Goal: Transaction & Acquisition: Obtain resource

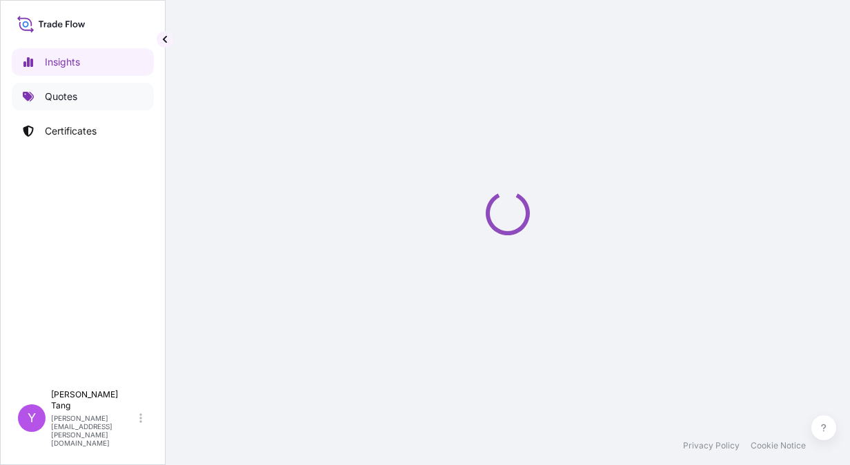
click at [70, 101] on p "Quotes" at bounding box center [61, 97] width 32 height 14
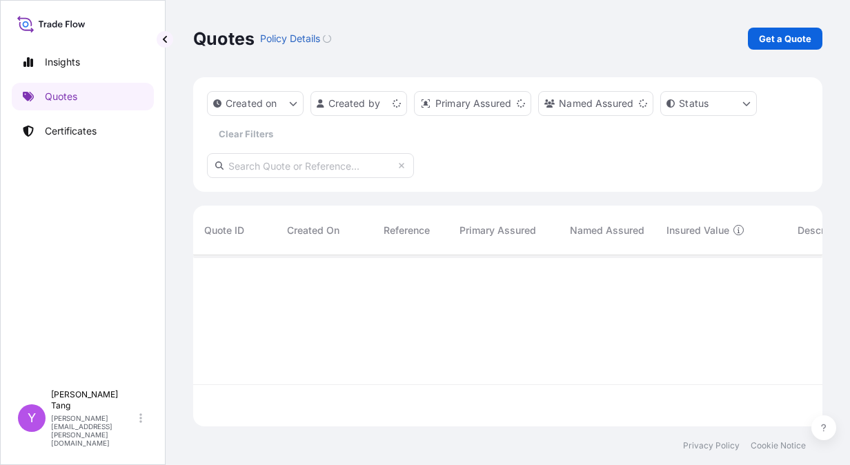
scroll to position [168, 619]
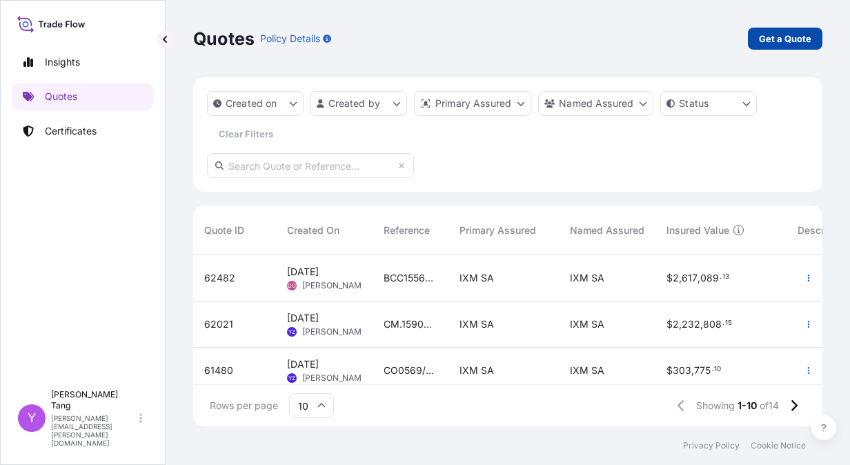
click at [769, 44] on p "Get a Quote" at bounding box center [785, 39] width 52 height 14
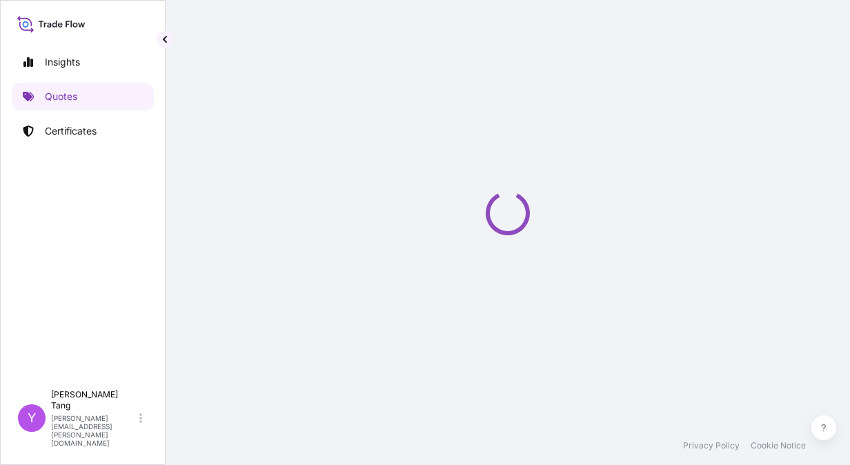
select select "Sea"
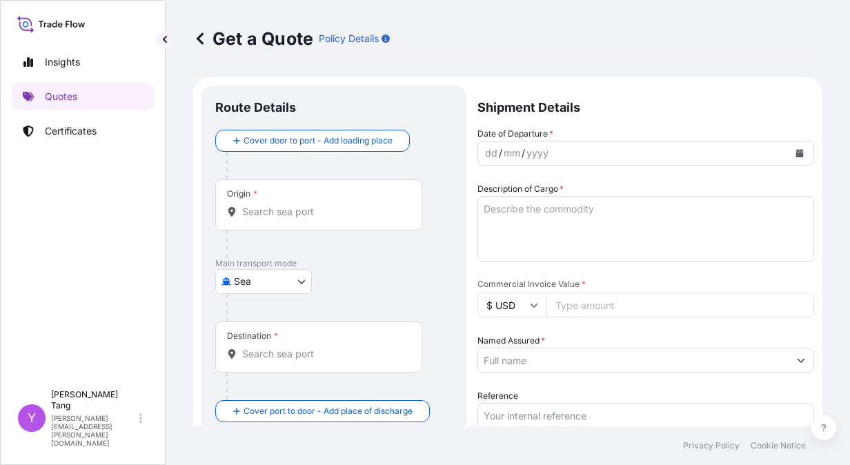
scroll to position [22, 0]
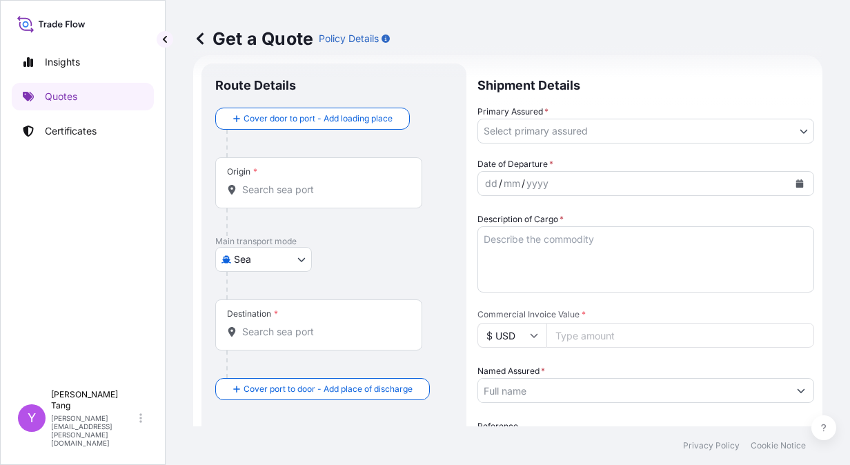
click at [739, 63] on div "Get a Quote Policy Details" at bounding box center [507, 38] width 629 height 77
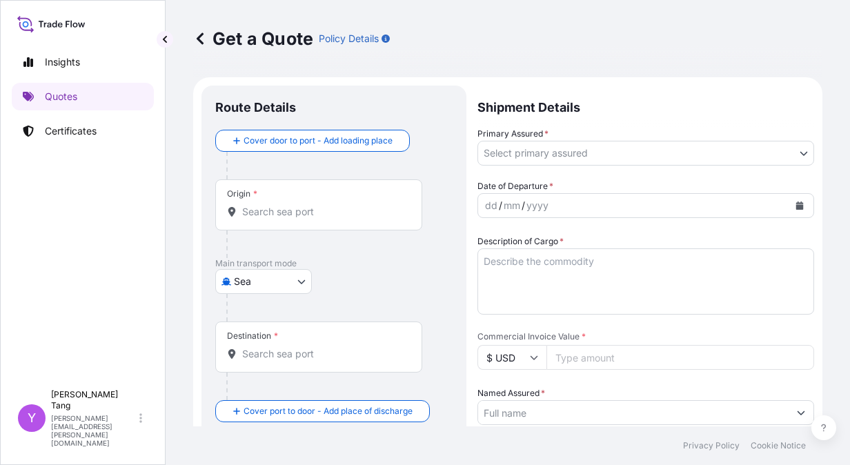
click at [286, 218] on input "Origin *" at bounding box center [323, 212] width 163 height 14
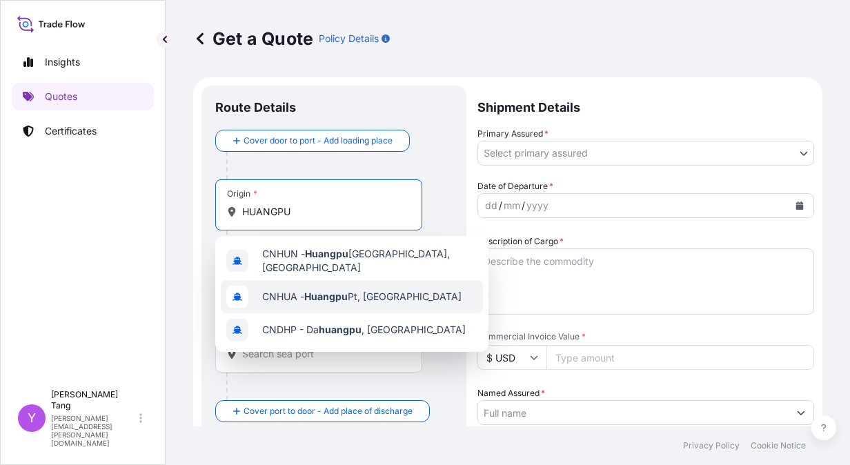
click at [333, 281] on div "CNHUA - Huangpu Pt, China" at bounding box center [352, 296] width 262 height 33
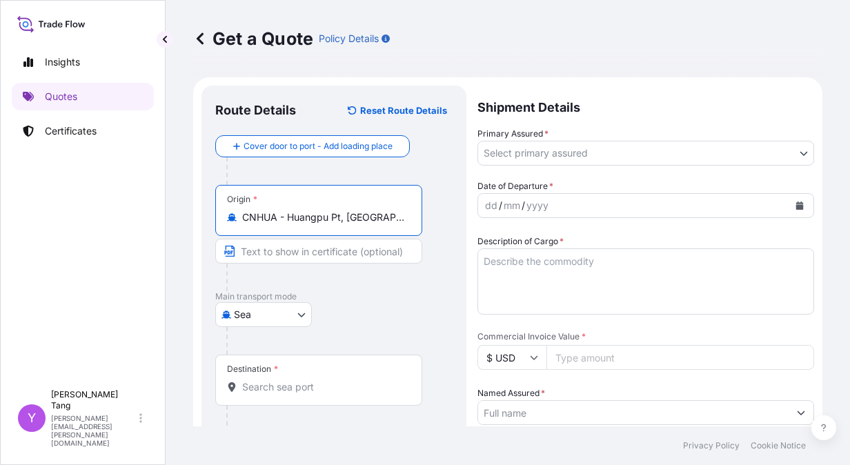
drag, startPoint x: 244, startPoint y: 219, endPoint x: 277, endPoint y: 217, distance: 32.4
click at [277, 217] on input "CNHUA - Huangpu Pt, China" at bounding box center [323, 217] width 163 height 14
type input "CNHUA - Huangpu Pt, China"
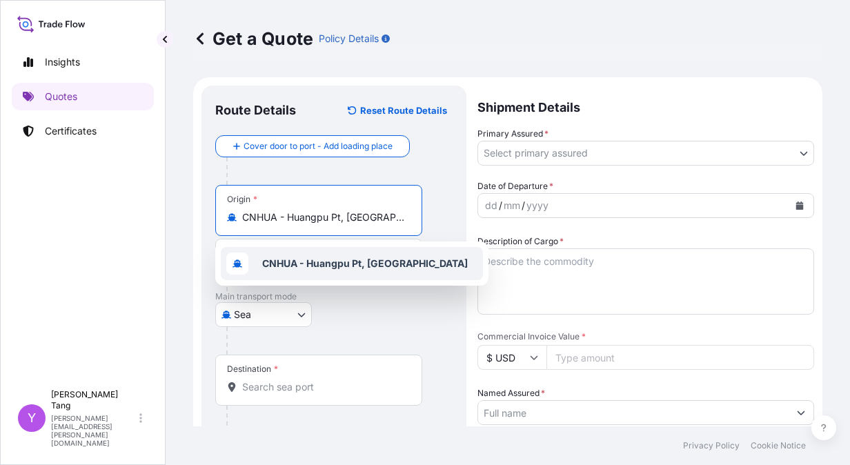
click at [400, 322] on div "Sea Air Road Mail / Parcel Post Sea" at bounding box center [333, 314] width 237 height 25
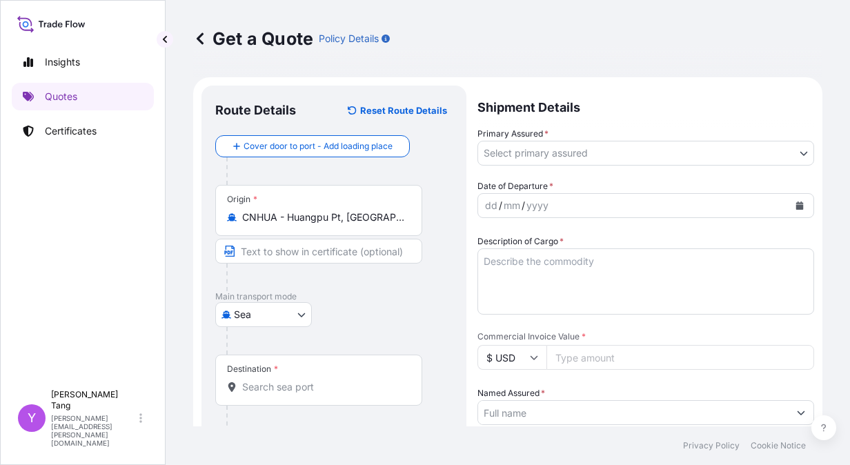
scroll to position [69, 0]
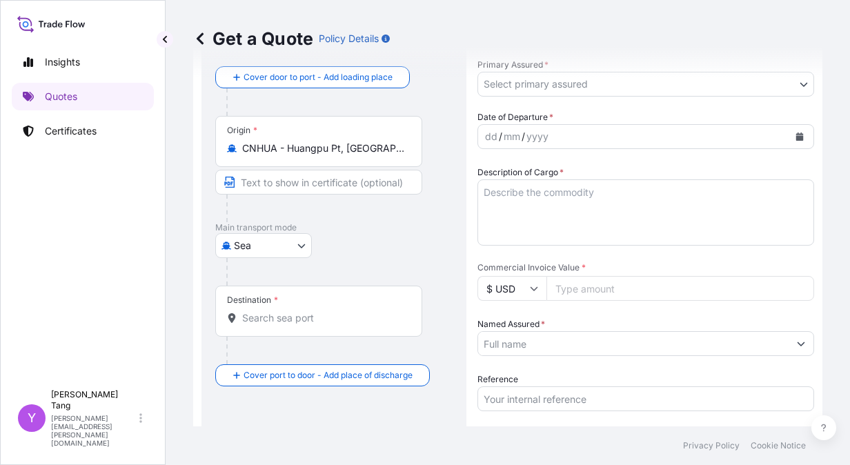
click at [275, 317] on input "Destination *" at bounding box center [323, 318] width 163 height 14
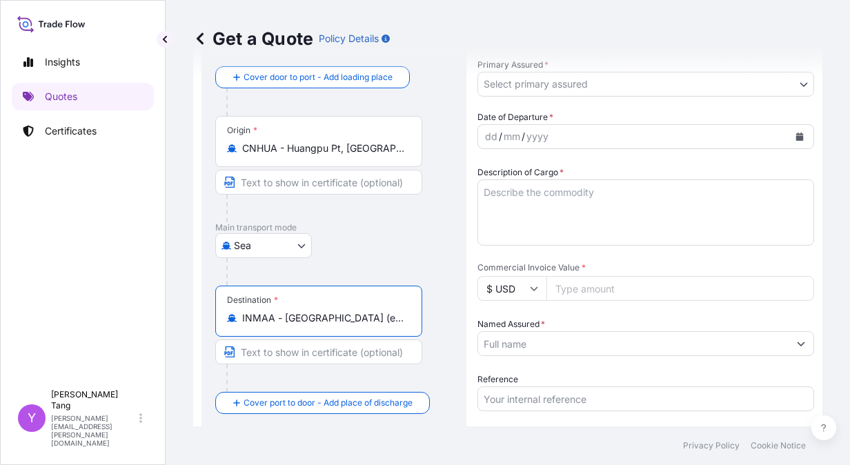
scroll to position [0, 0]
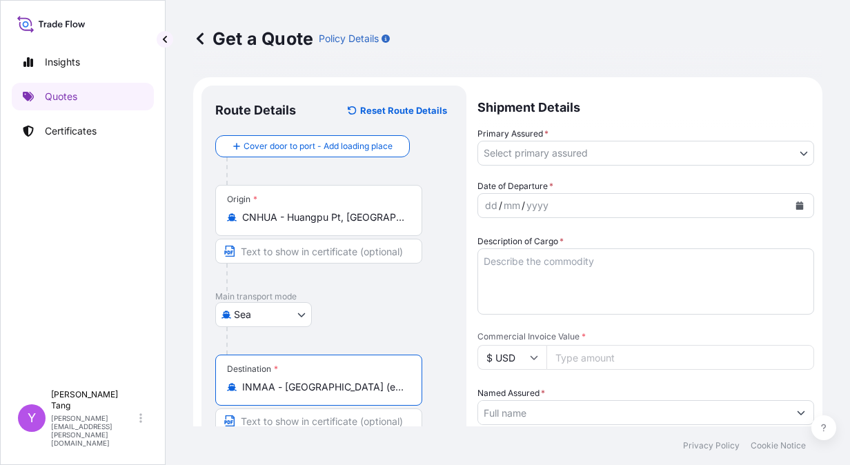
type input "INMAA - Chennai (ex Madras), India"
click at [547, 159] on body "3 options available. Insights Quotes Certificates Y Yvette Tang yvette.tang@ixm…" at bounding box center [425, 232] width 850 height 465
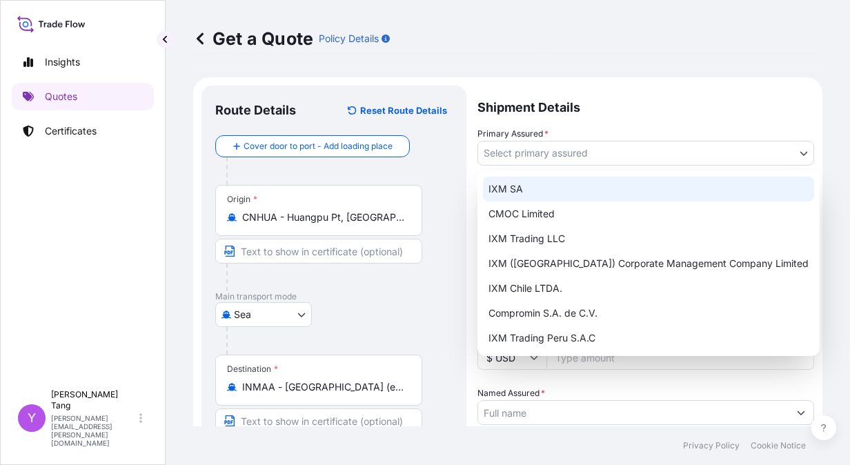
click at [530, 185] on div "IXM SA" at bounding box center [648, 189] width 331 height 25
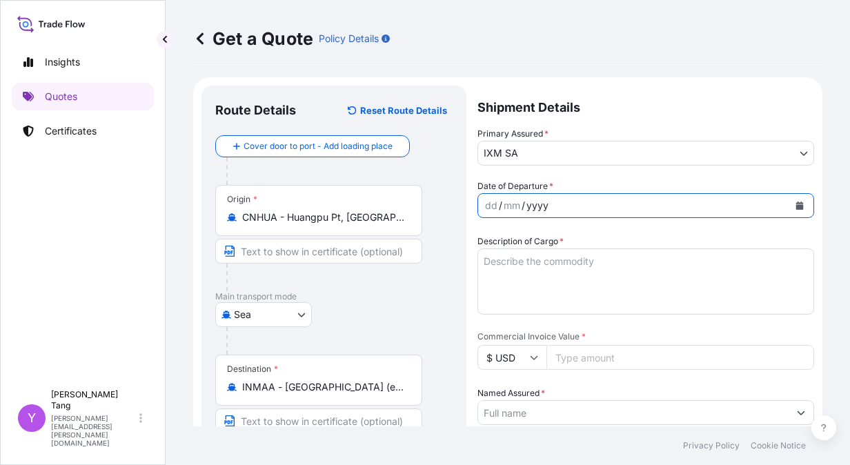
click at [654, 186] on div "Date of Departure * dd / mm / yyyy" at bounding box center [645, 198] width 337 height 39
click at [796, 206] on icon "Calendar" at bounding box center [800, 205] width 8 height 8
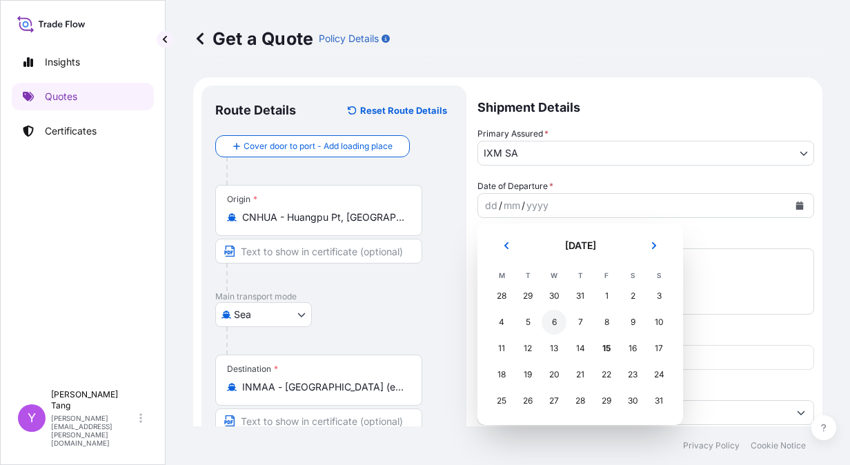
click at [551, 322] on div "6" at bounding box center [553, 322] width 25 height 25
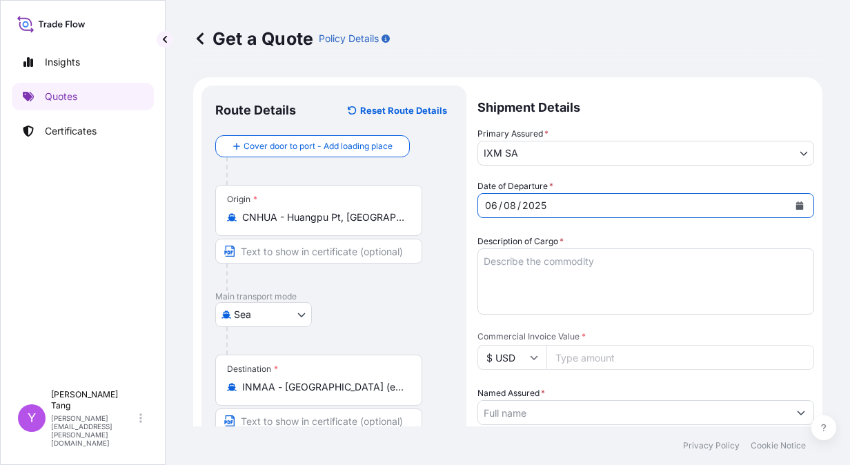
scroll to position [69, 0]
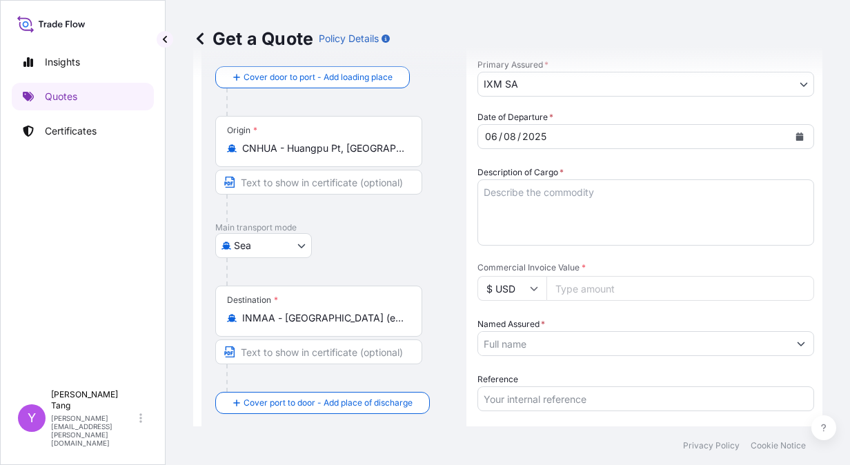
click at [546, 271] on span "Commercial Invoice Value *" at bounding box center [645, 267] width 337 height 11
click at [546, 276] on input "Commercial Invoice Value *" at bounding box center [680, 288] width 268 height 25
click at [588, 194] on textarea "Description of Cargo *" at bounding box center [645, 212] width 337 height 66
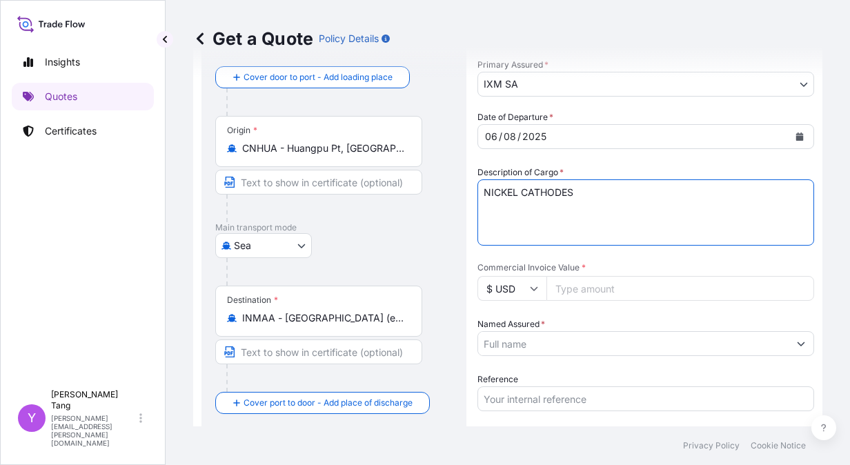
type textarea "NICKEL CATHODES"
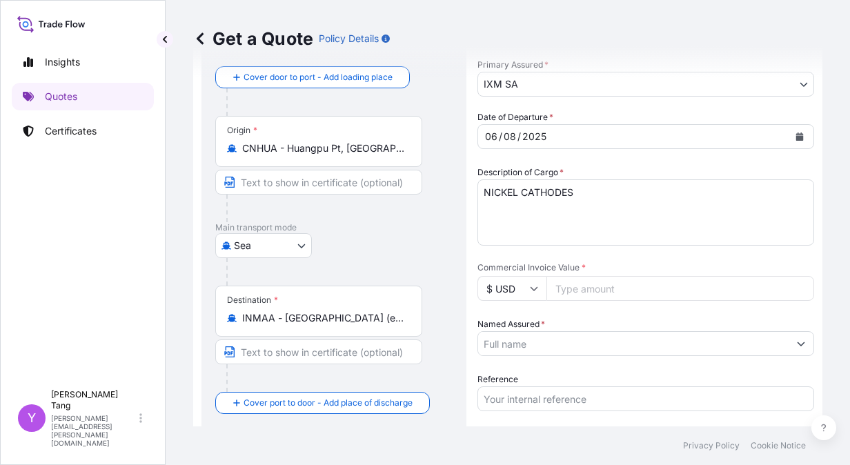
click at [609, 288] on input "Commercial Invoice Value *" at bounding box center [680, 288] width 268 height 25
paste input "371260.48"
type input "371260.48"
click at [587, 346] on input "Named Assured *" at bounding box center [633, 343] width 310 height 25
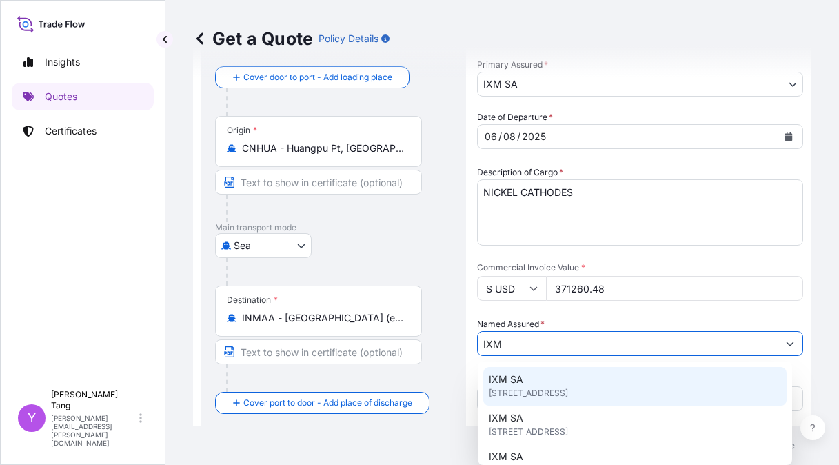
click at [572, 370] on div "IXM SA Rue de Lausanne 15, 1201, Genève, Switzerland" at bounding box center [634, 386] width 303 height 39
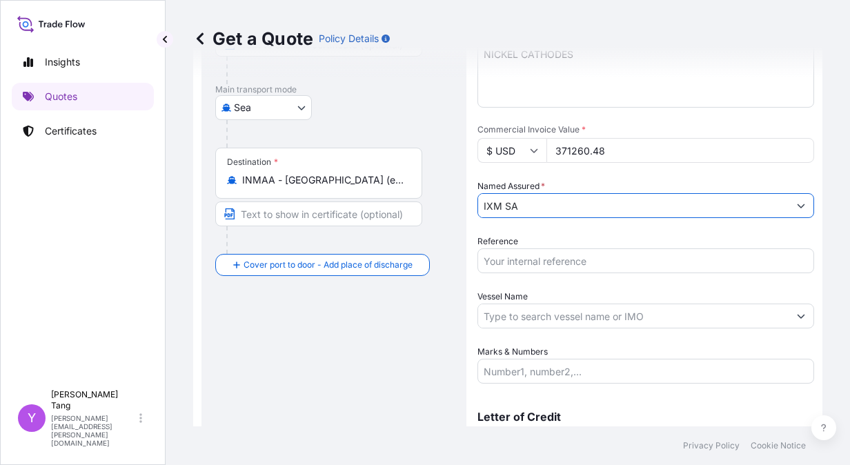
scroll to position [275, 0]
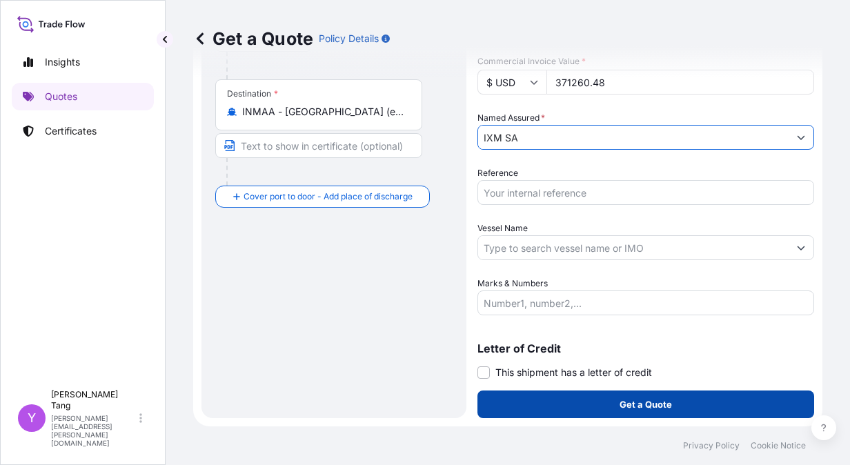
type input "IXM SA"
click at [590, 406] on button "Get a Quote" at bounding box center [645, 404] width 337 height 28
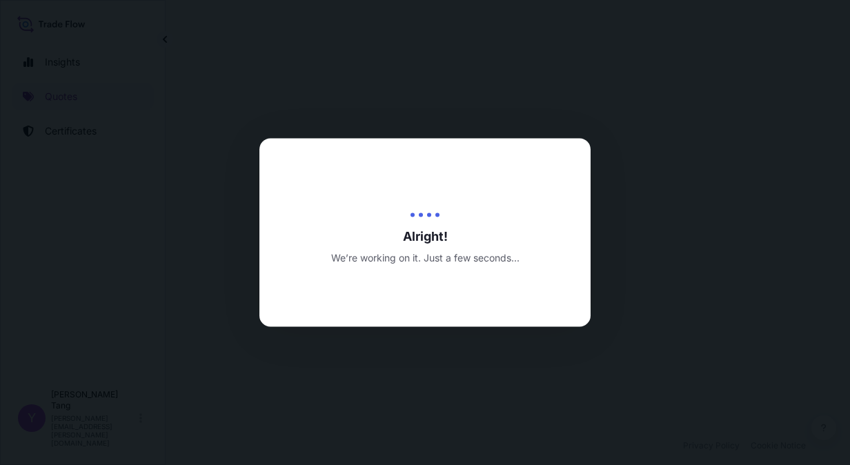
select select "Sea"
select select "31846"
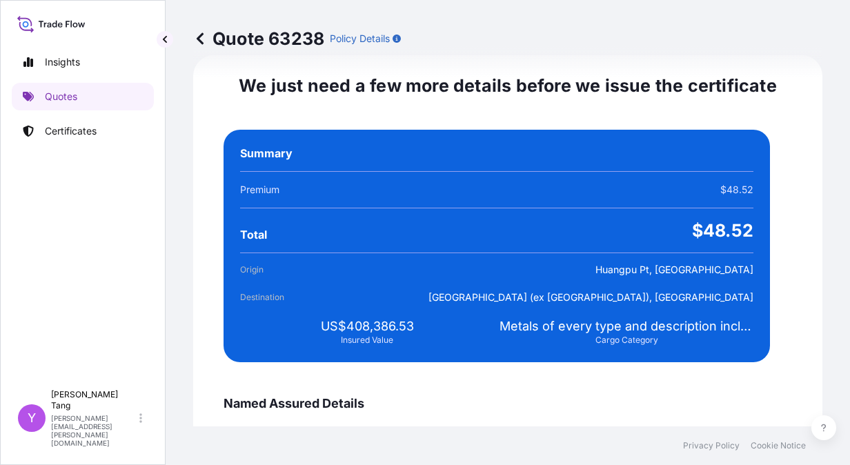
scroll to position [2509, 0]
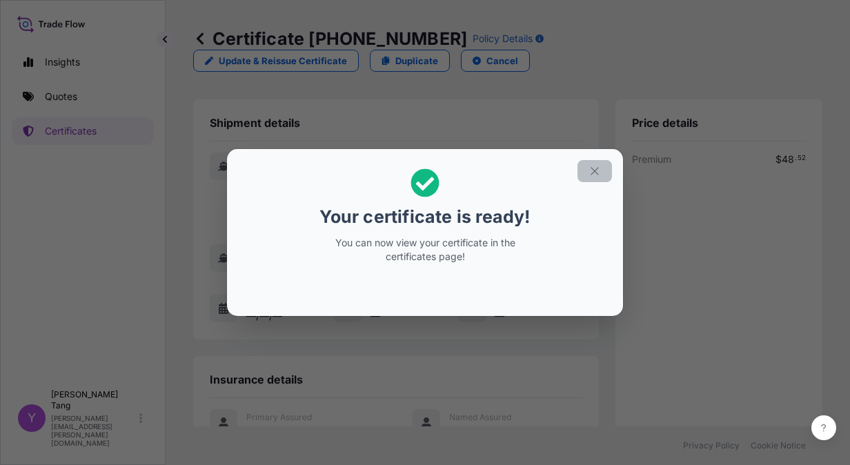
click at [594, 170] on icon "button" at bounding box center [594, 171] width 8 height 8
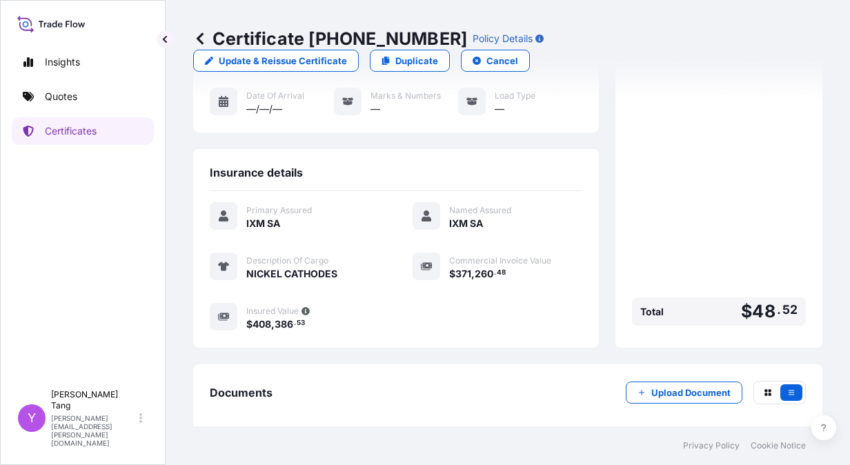
scroll to position [246, 0]
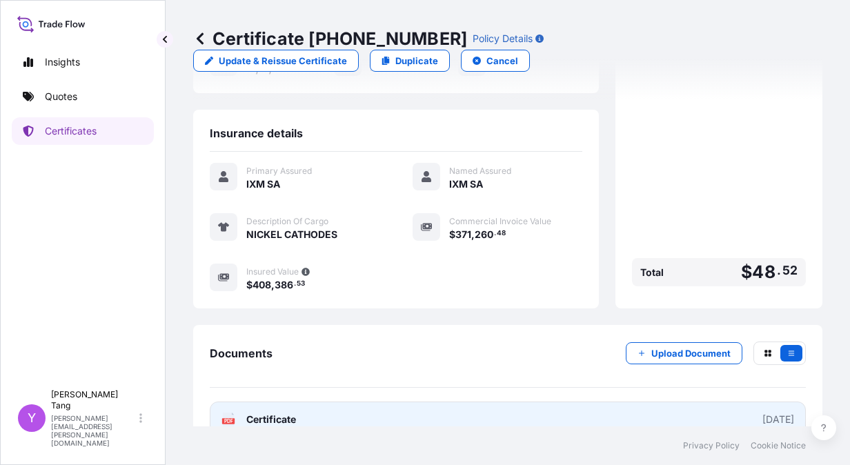
click at [718, 401] on link "PDF Certificate 2025-08-15" at bounding box center [508, 419] width 596 height 36
